Goal: Task Accomplishment & Management: Manage account settings

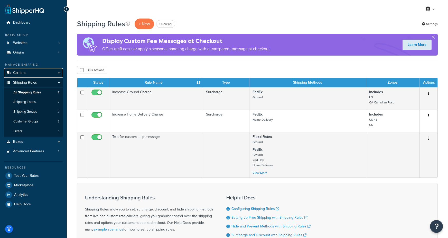
click at [25, 74] on link "Carriers" at bounding box center [33, 73] width 59 height 10
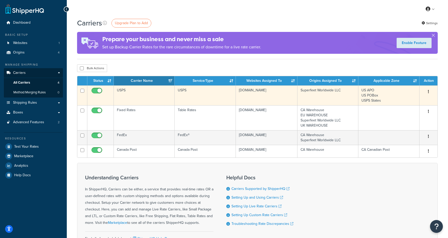
click at [139, 96] on td "USPS" at bounding box center [144, 95] width 61 height 20
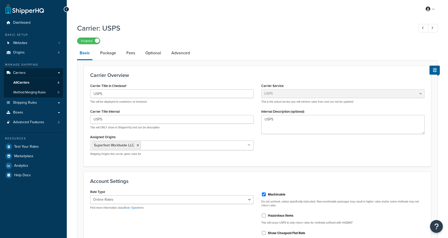
select select "usps"
select select "ONLINE"
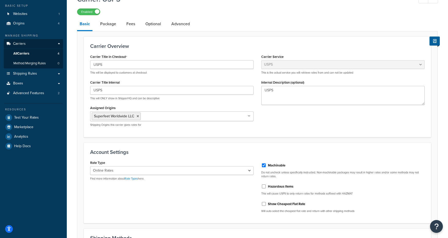
scroll to position [29, 0]
click at [189, 24] on link "Advanced" at bounding box center [181, 24] width 24 height 12
select select "false"
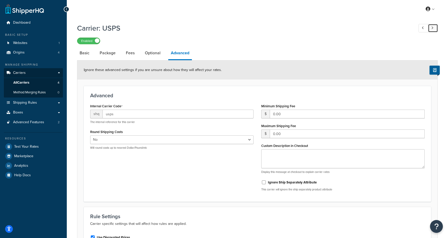
click at [437, 30] on link at bounding box center [433, 28] width 10 height 8
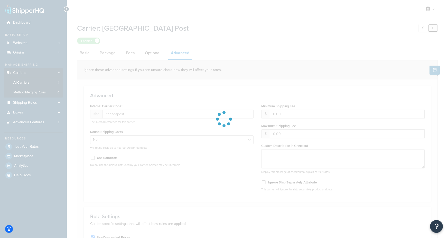
type input "fedex"
type textarea "All orders will ship next business day."
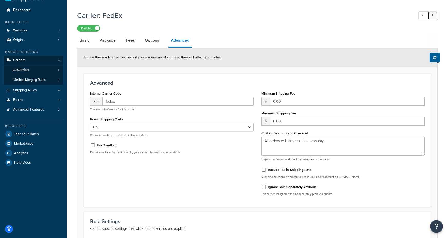
scroll to position [12, 0]
click at [87, 41] on link "Basic" at bounding box center [84, 41] width 15 height 12
select select "fedEx"
select select "REGULAR_PICKUP"
select select "YOUR_PACKAGING"
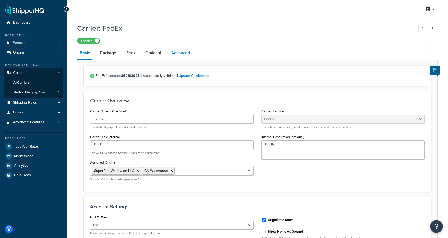
click at [191, 52] on link "Advanced" at bounding box center [181, 53] width 24 height 12
select select "false"
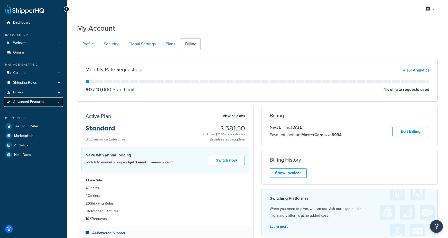
click at [28, 103] on span "Advanced Features" at bounding box center [28, 102] width 31 height 4
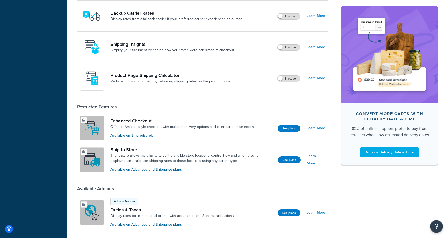
scroll to position [298, 0]
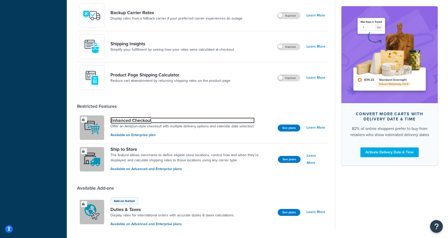
click at [129, 118] on link "Enhanced Checkout" at bounding box center [183, 121] width 144 height 6
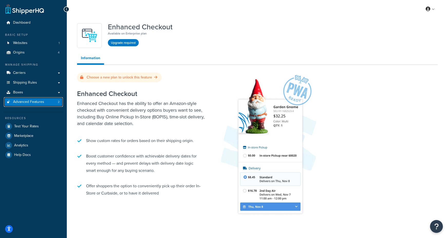
click at [43, 103] on span "Advanced Features" at bounding box center [28, 102] width 31 height 4
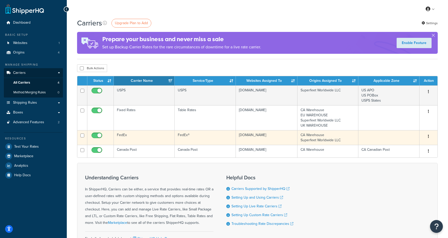
click at [129, 138] on td "FedEx" at bounding box center [144, 137] width 61 height 15
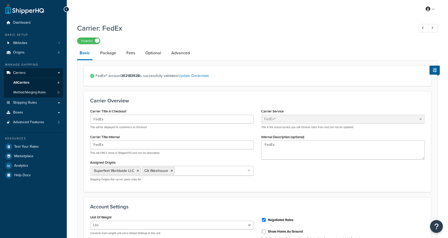
select select "fedEx"
select select "REGULAR_PICKUP"
select select "YOUR_PACKAGING"
click at [185, 53] on link "Advanced" at bounding box center [181, 53] width 24 height 12
select select "false"
